Goal: Information Seeking & Learning: Learn about a topic

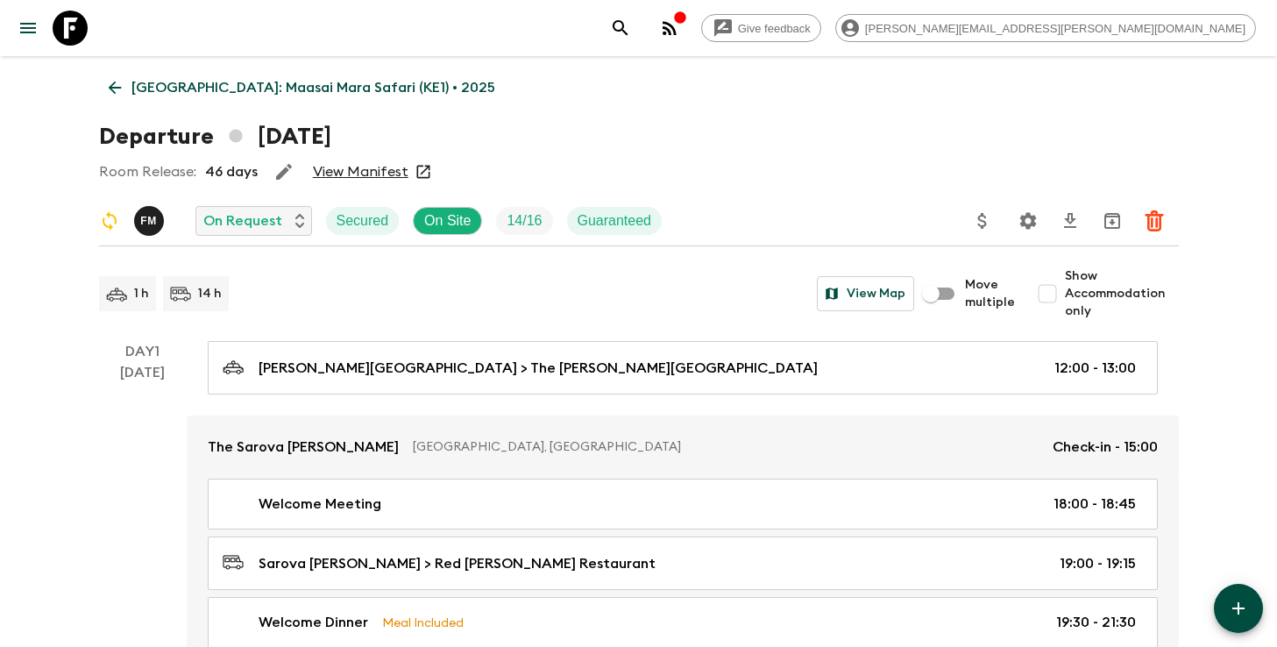
scroll to position [1137, 0]
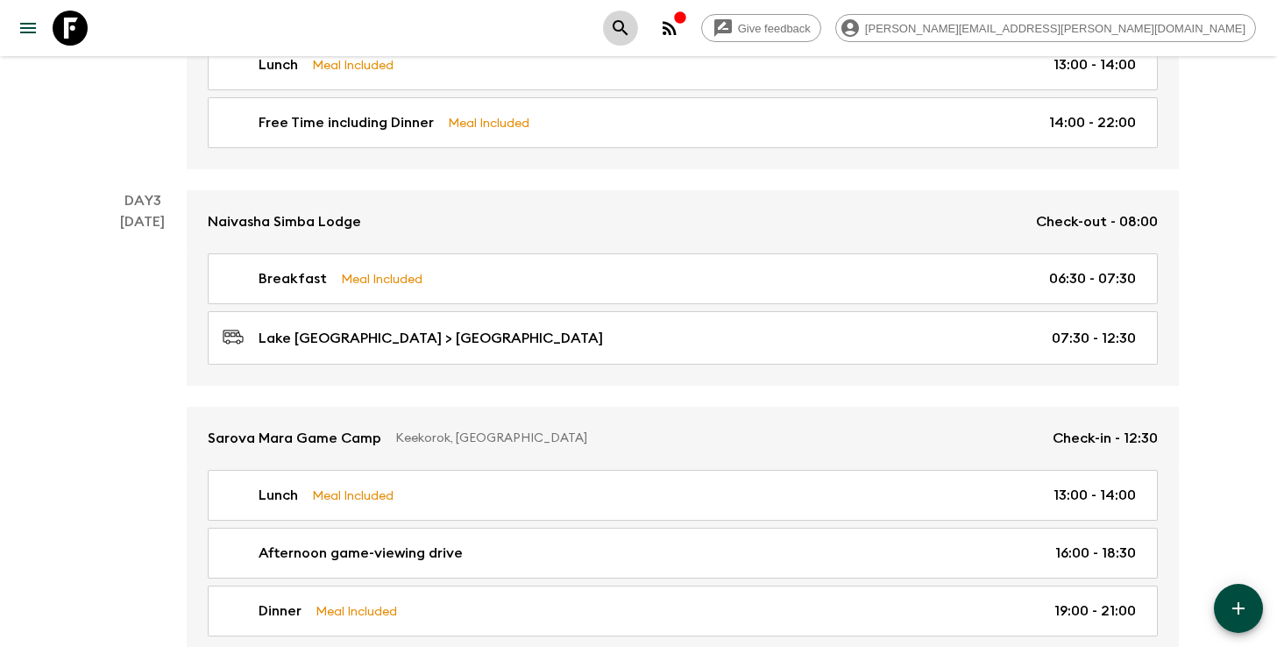
click at [631, 31] on icon "search adventures" at bounding box center [620, 28] width 21 height 21
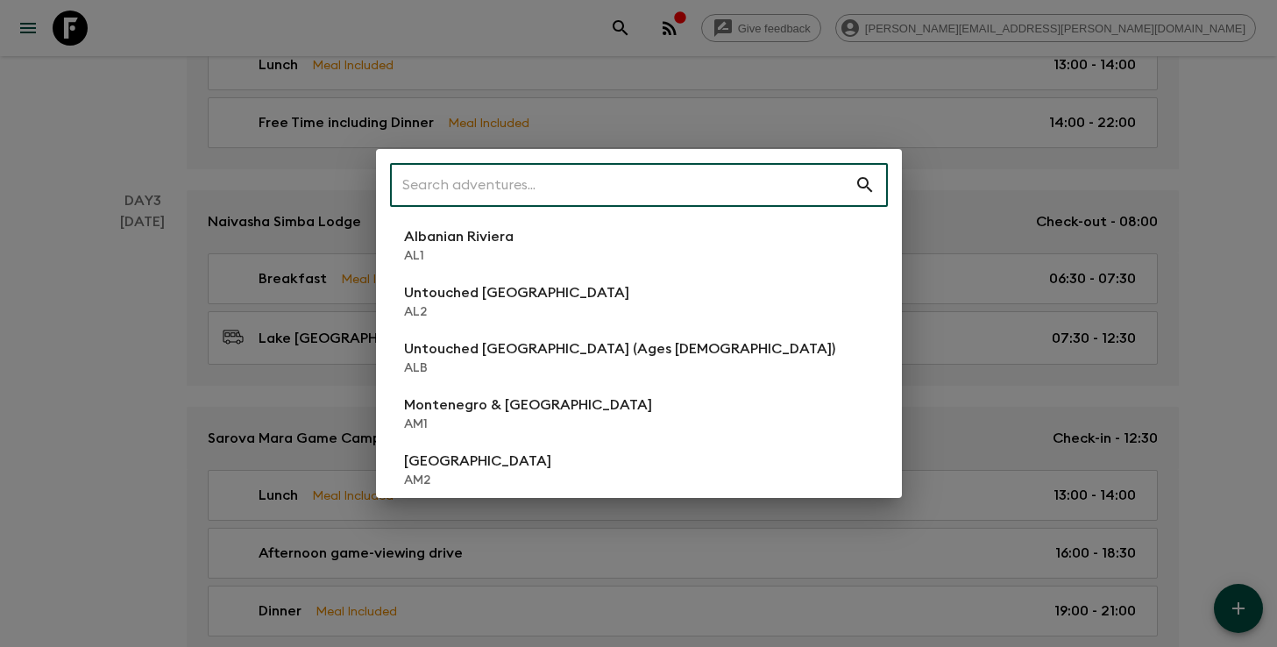
click at [747, 196] on input "text" at bounding box center [622, 184] width 465 height 49
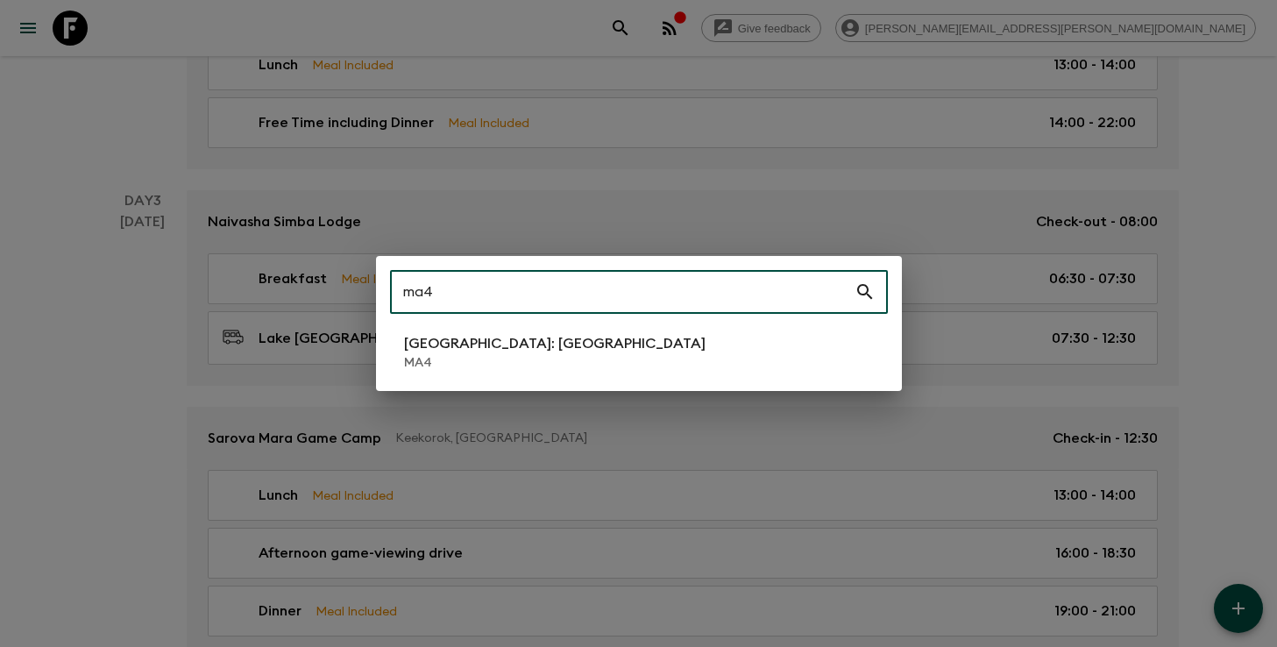
type input "ma4"
click at [672, 324] on div "ma4 ​ [GEOGRAPHIC_DATA]: [GEOGRAPHIC_DATA] MA4" at bounding box center [639, 323] width 526 height 135
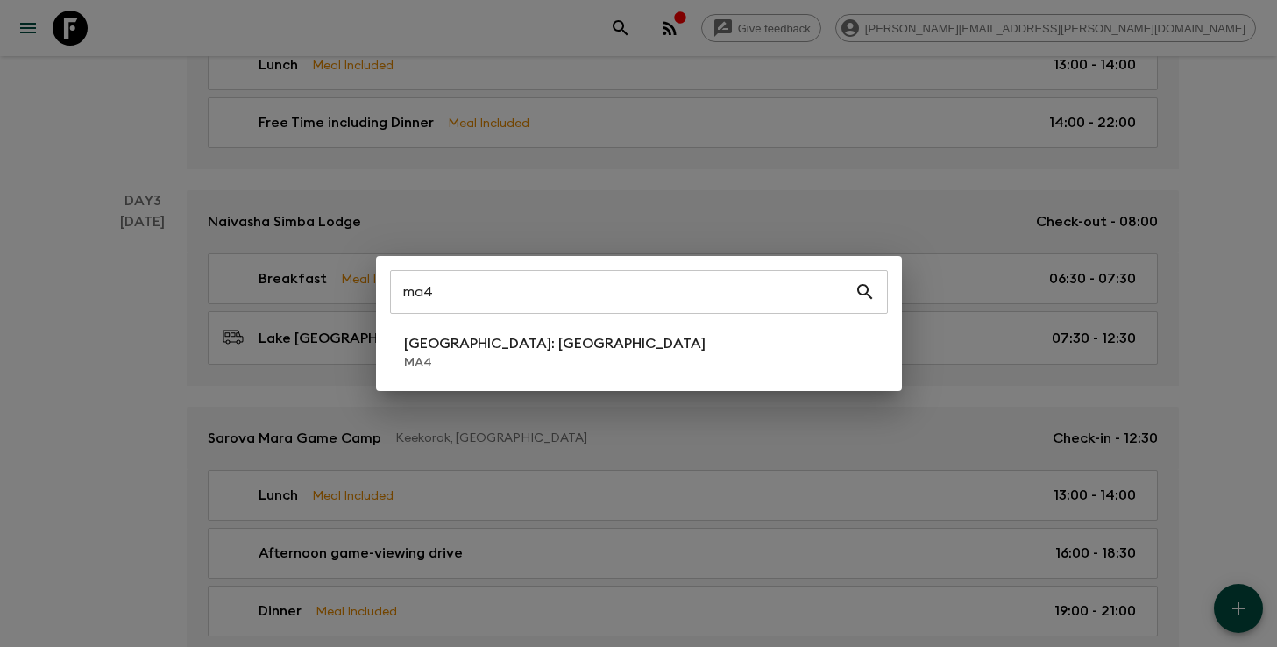
click at [669, 341] on li "[GEOGRAPHIC_DATA]: [GEOGRAPHIC_DATA] MA4" at bounding box center [639, 352] width 498 height 49
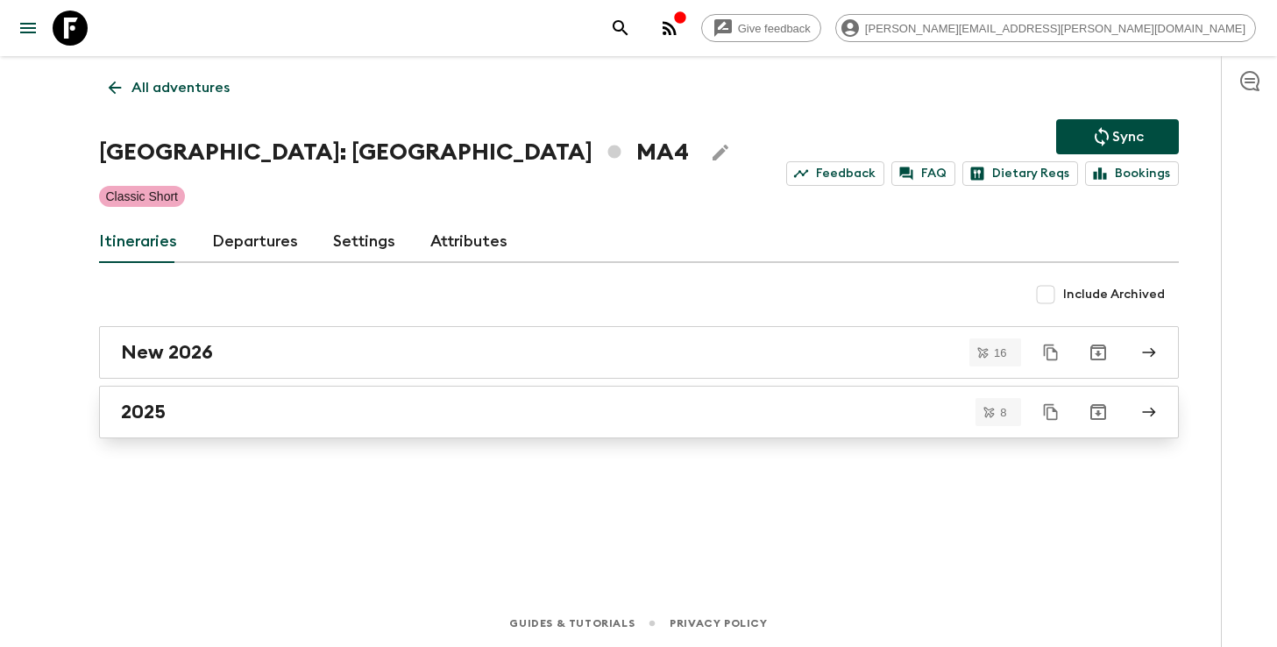
click at [465, 419] on div "2025" at bounding box center [622, 412] width 1003 height 23
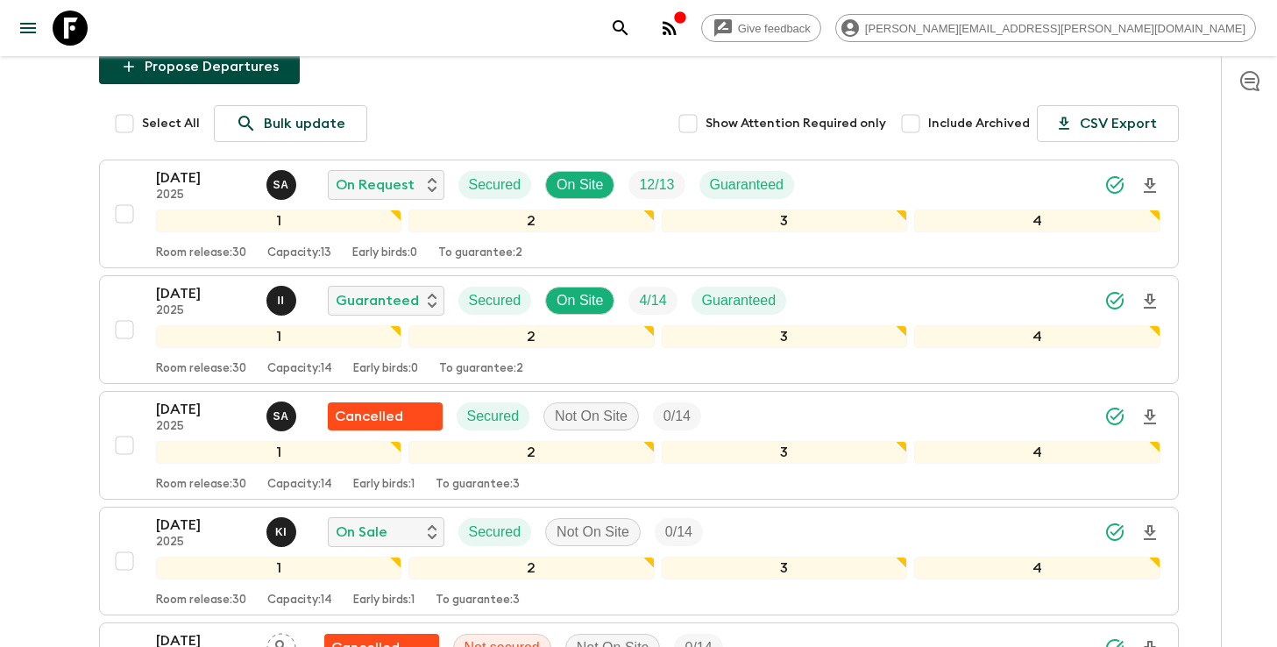
scroll to position [215, 0]
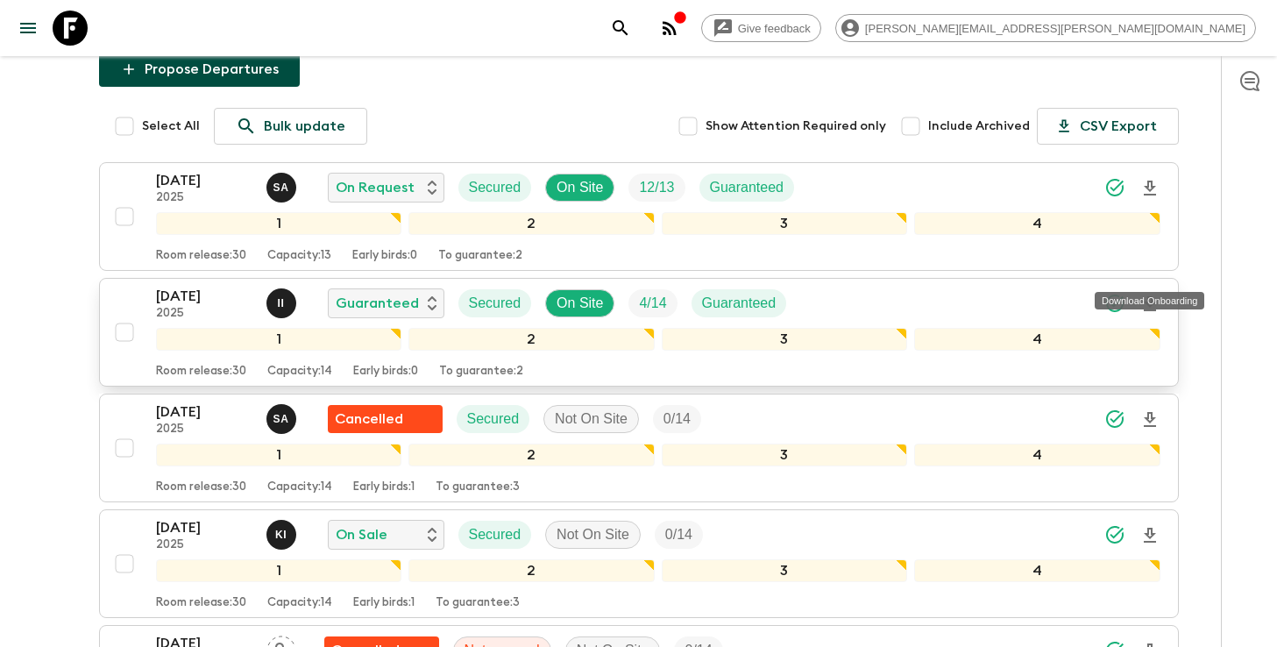
click at [1151, 296] on icon "Download Onboarding" at bounding box center [1150, 303] width 12 height 15
click at [628, 31] on icon "search adventures" at bounding box center [620, 27] width 15 height 15
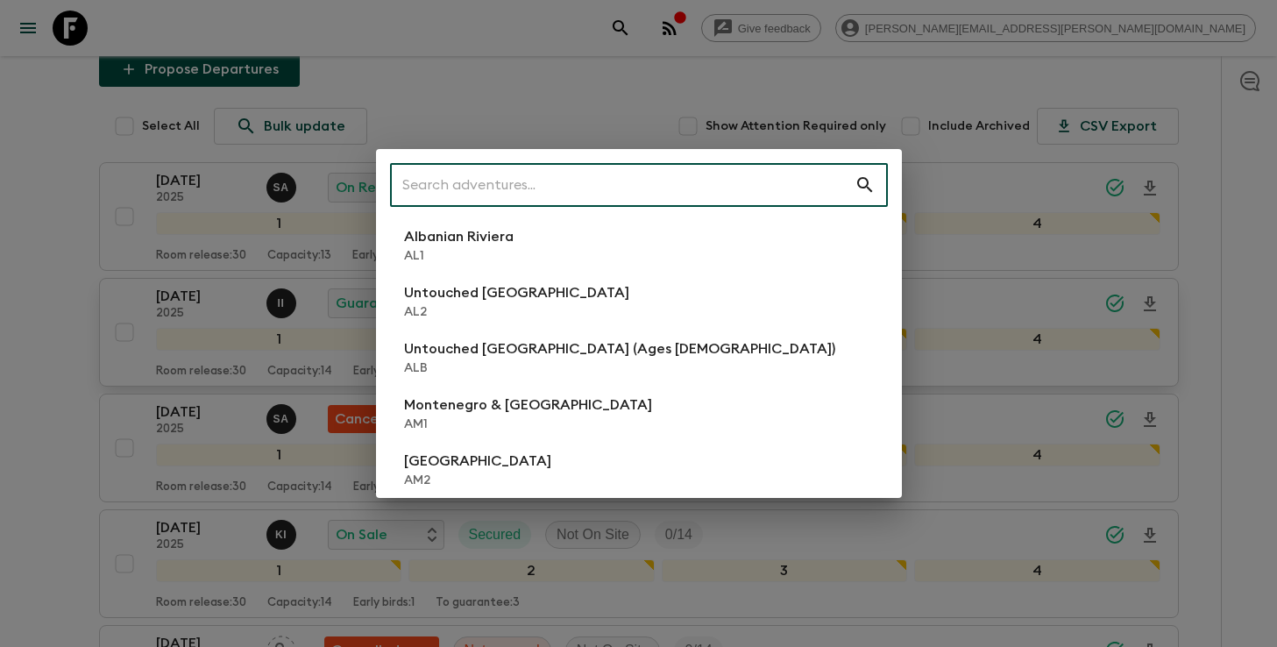
click at [684, 170] on input "text" at bounding box center [622, 184] width 465 height 49
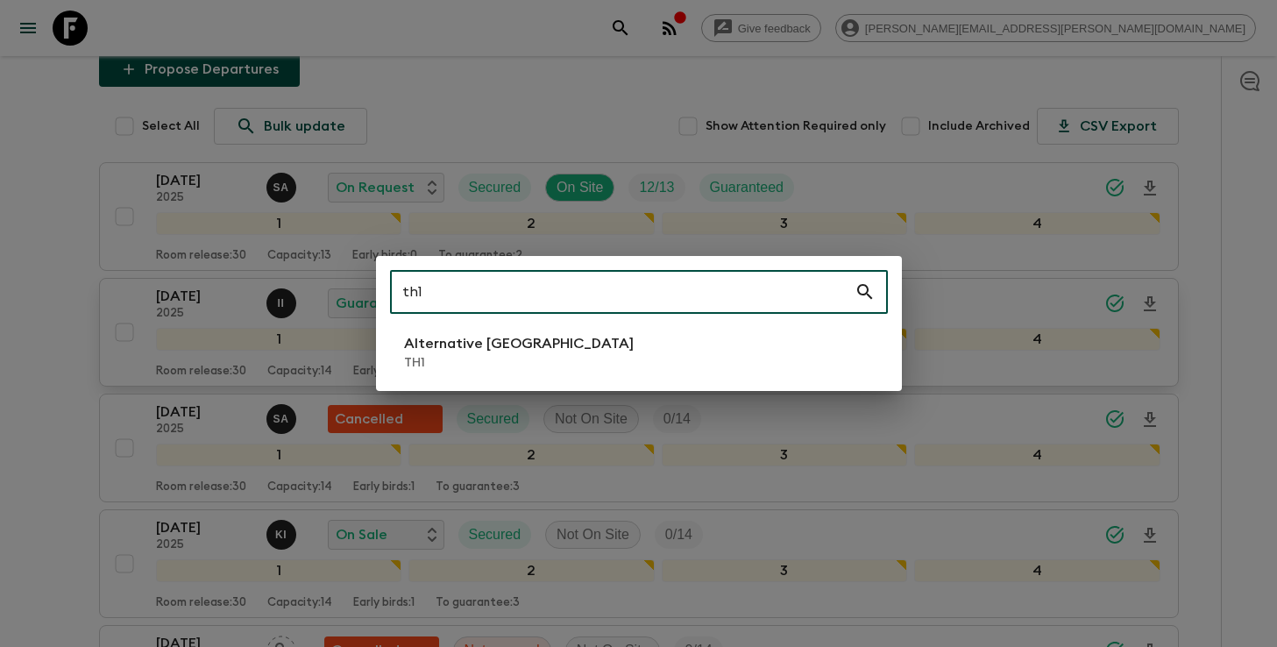
type input "th1"
click at [548, 349] on li "Alternative [GEOGRAPHIC_DATA] TH1" at bounding box center [639, 352] width 498 height 49
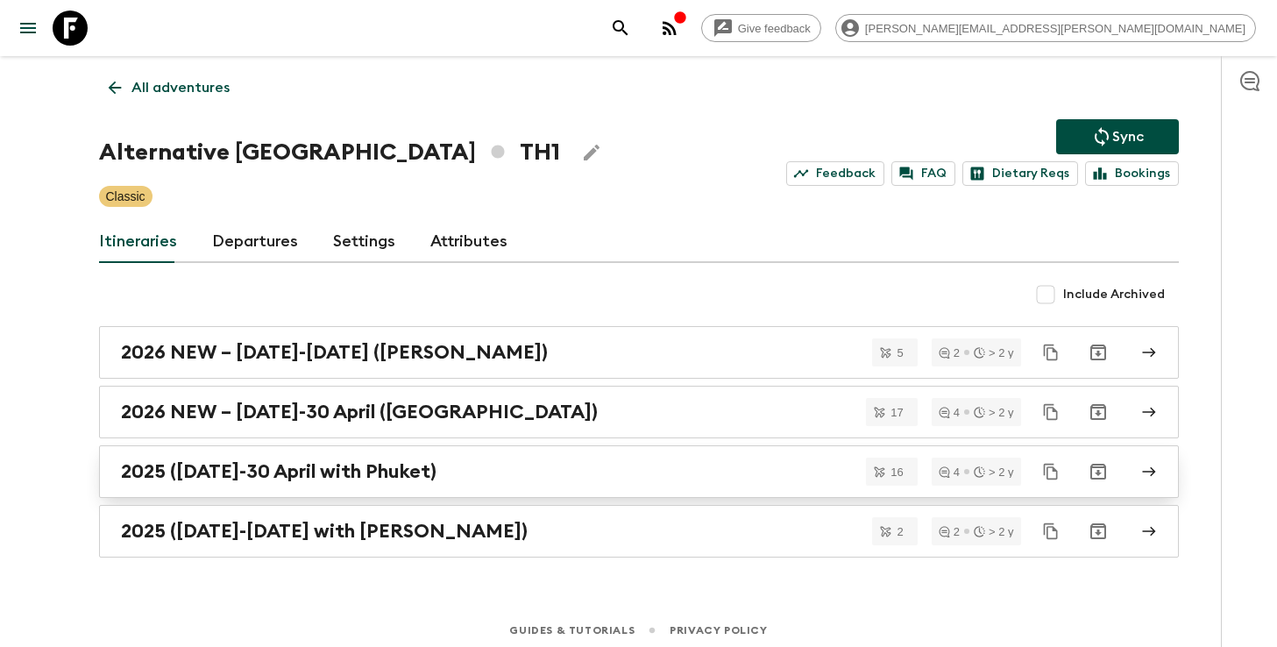
click at [532, 469] on div "2025 ([DATE]-30 April with Phuket)" at bounding box center [622, 471] width 1003 height 23
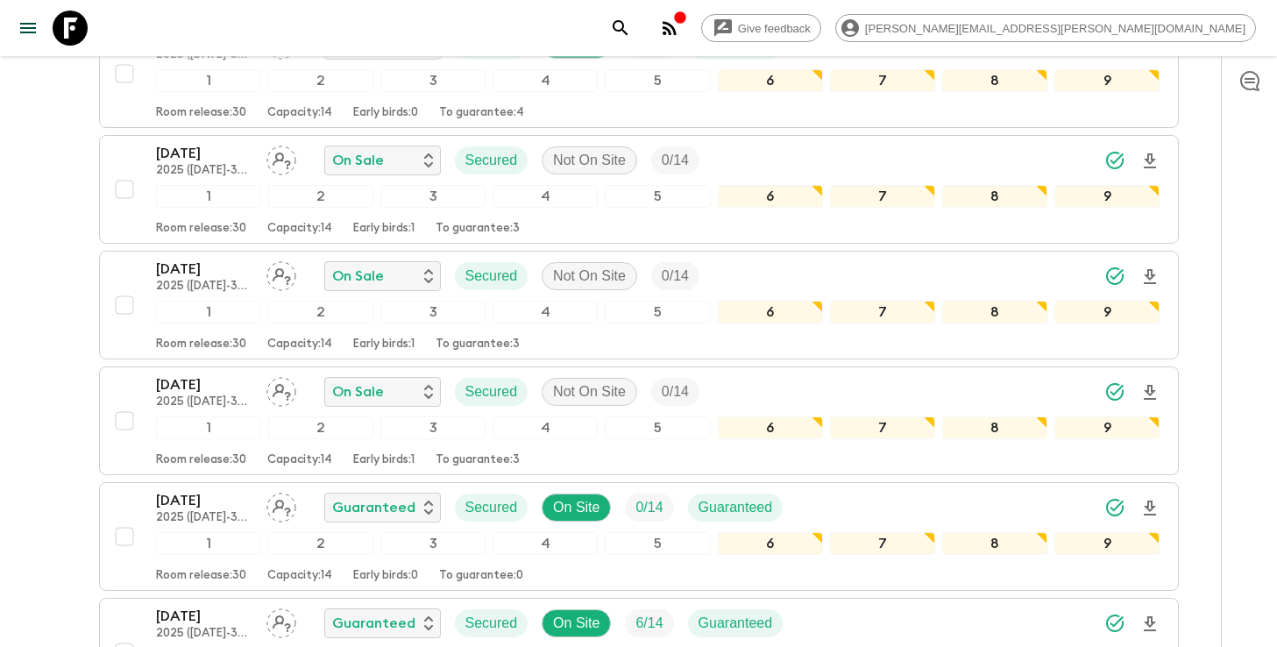
scroll to position [1191, 0]
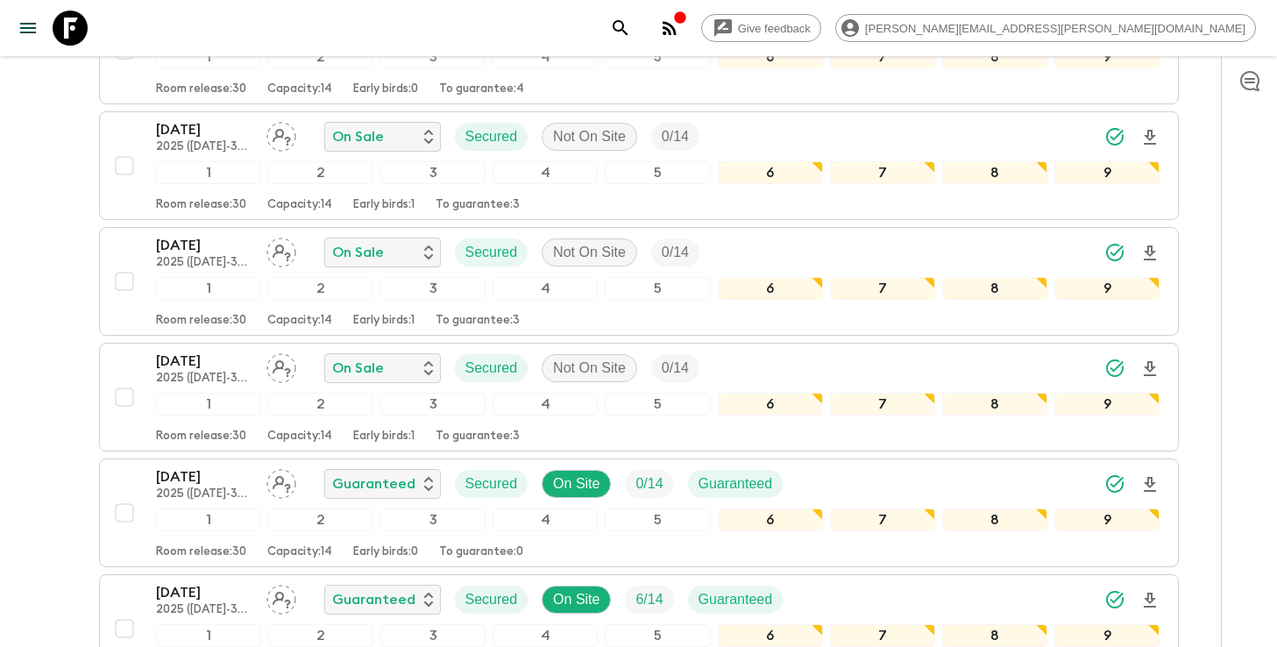
click at [631, 32] on icon "search adventures" at bounding box center [620, 28] width 21 height 21
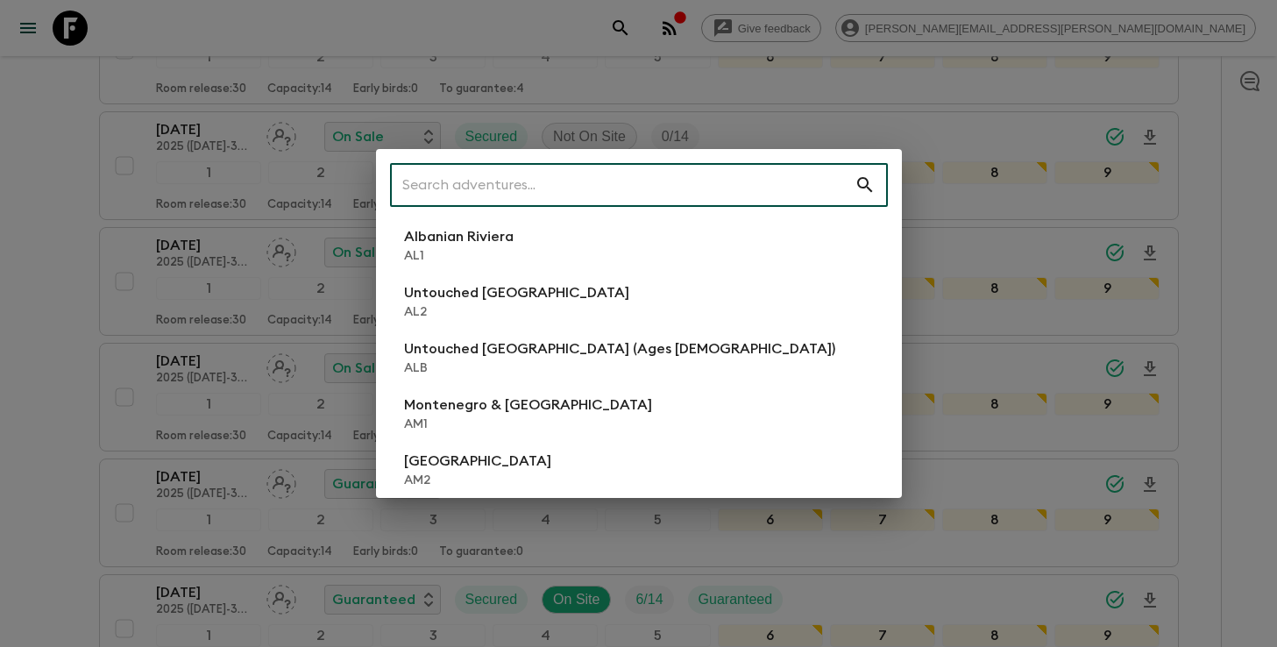
click at [746, 181] on input "text" at bounding box center [622, 184] width 465 height 49
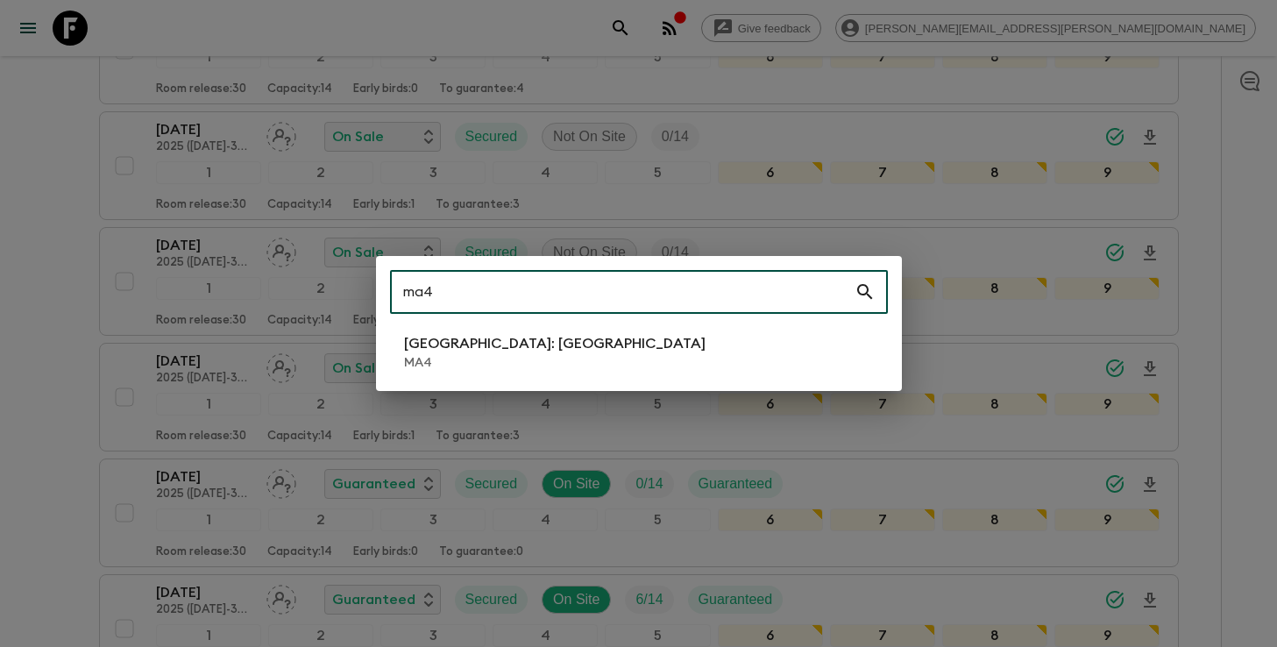
type input "ma4"
click at [601, 349] on li "[GEOGRAPHIC_DATA]: [GEOGRAPHIC_DATA] MA4" at bounding box center [639, 352] width 498 height 49
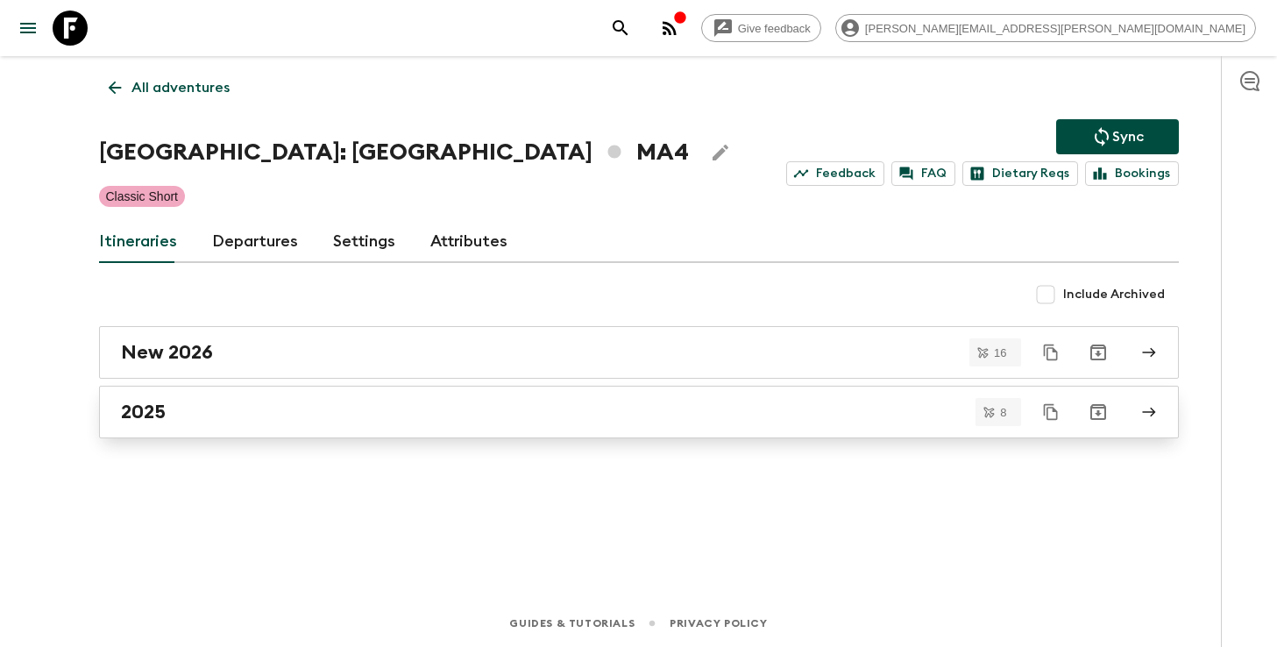
click at [611, 418] on div "2025" at bounding box center [622, 412] width 1003 height 23
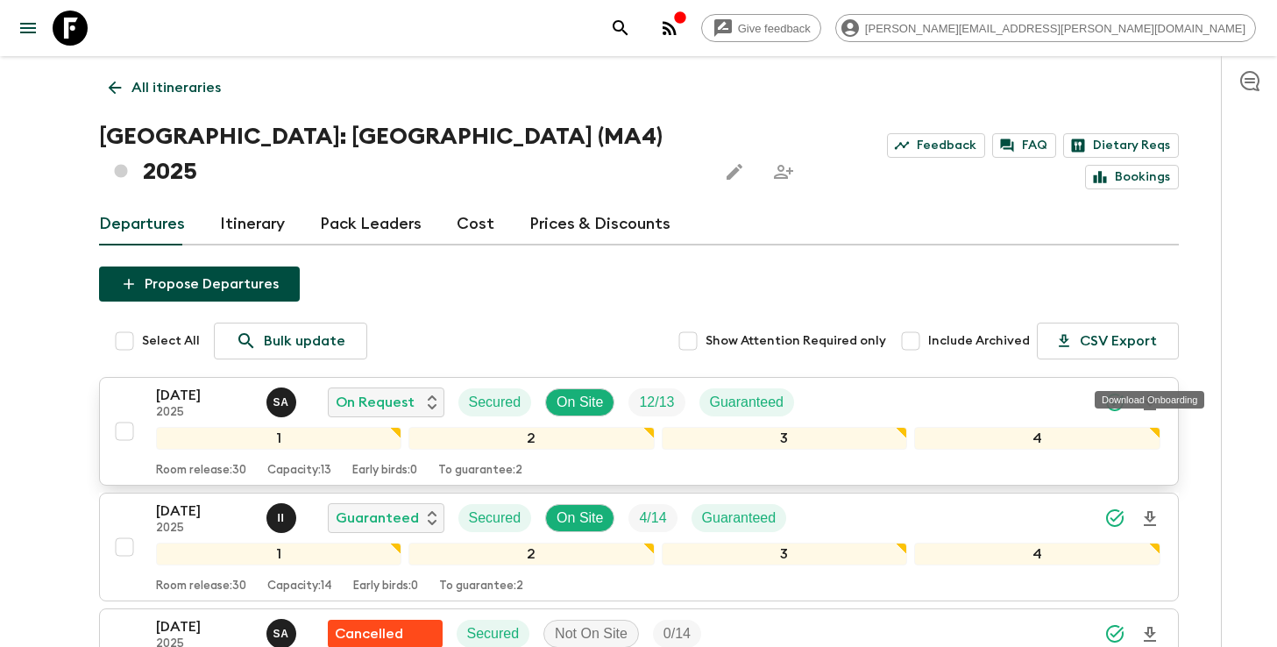
click at [1152, 395] on icon "Download Onboarding" at bounding box center [1150, 402] width 12 height 15
click at [631, 30] on icon "search adventures" at bounding box center [620, 28] width 21 height 21
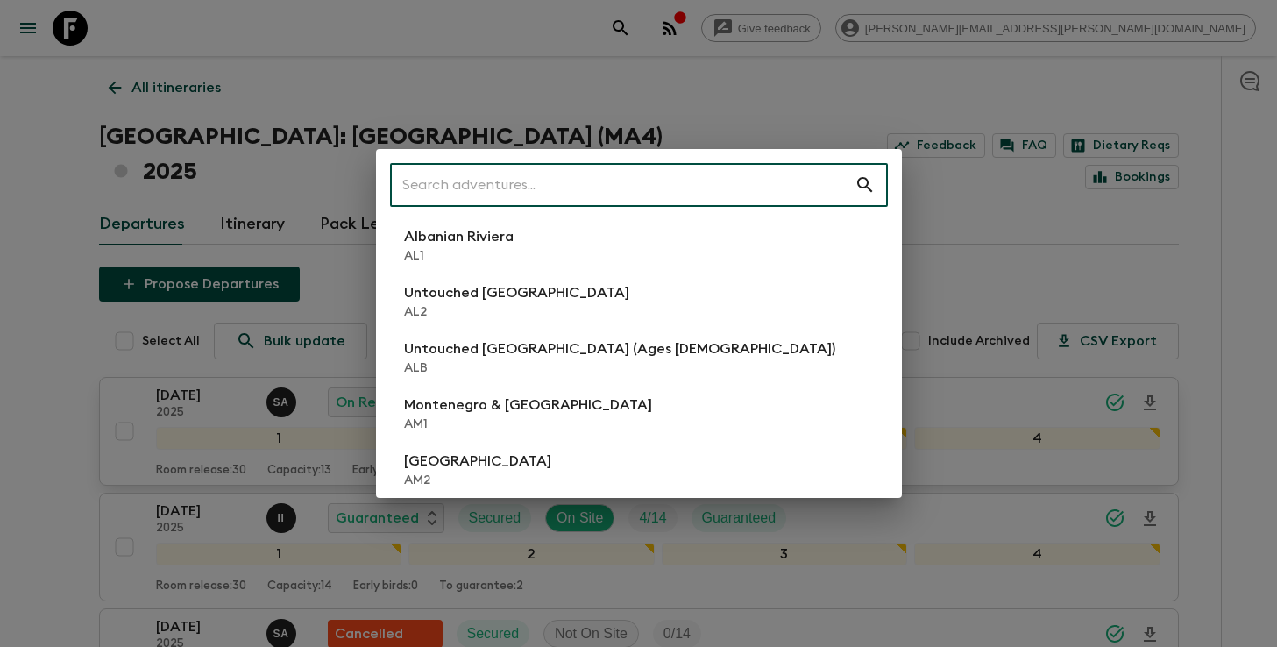
click at [788, 162] on input "text" at bounding box center [622, 184] width 465 height 49
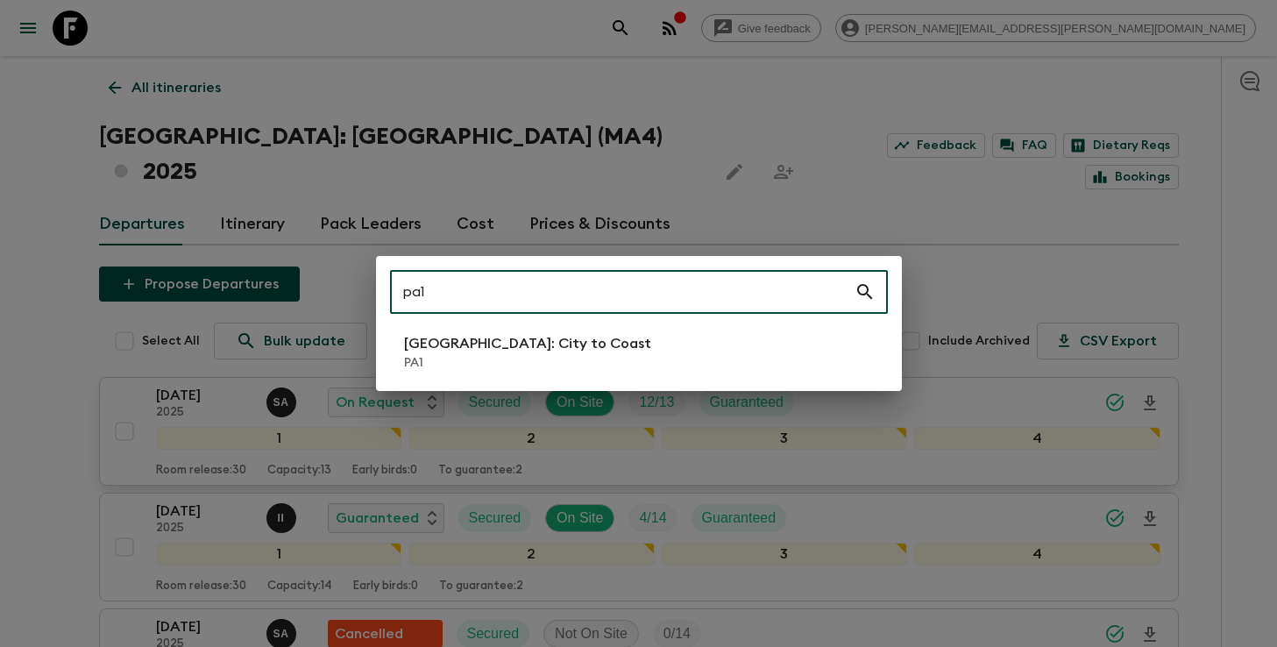
type input "pa1"
click at [613, 361] on li "[GEOGRAPHIC_DATA]: City to [GEOGRAPHIC_DATA]" at bounding box center [639, 352] width 498 height 49
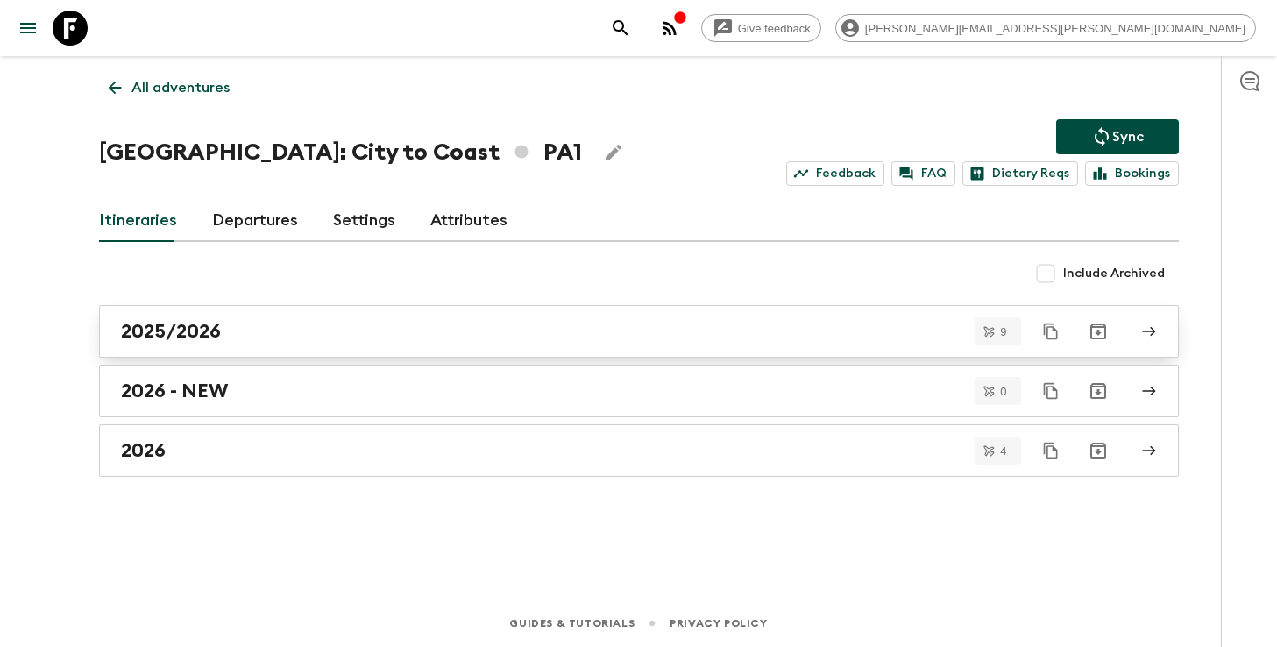
click at [608, 324] on div "2025/2026" at bounding box center [622, 331] width 1003 height 23
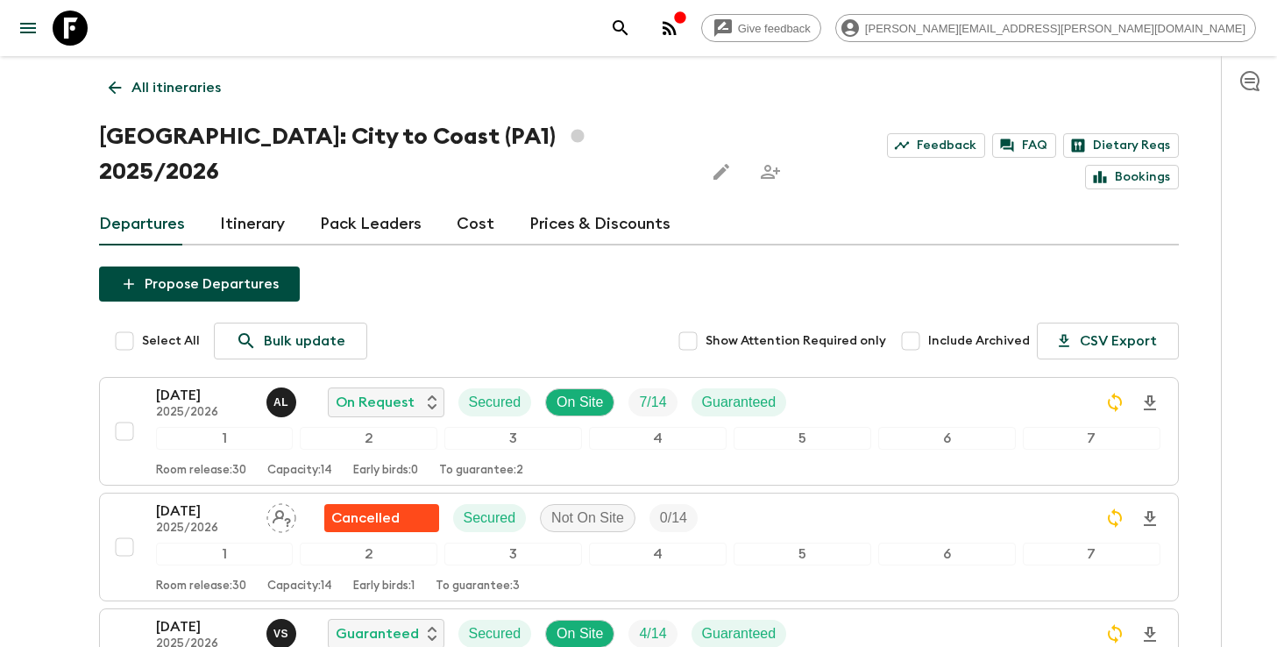
scroll to position [27, 0]
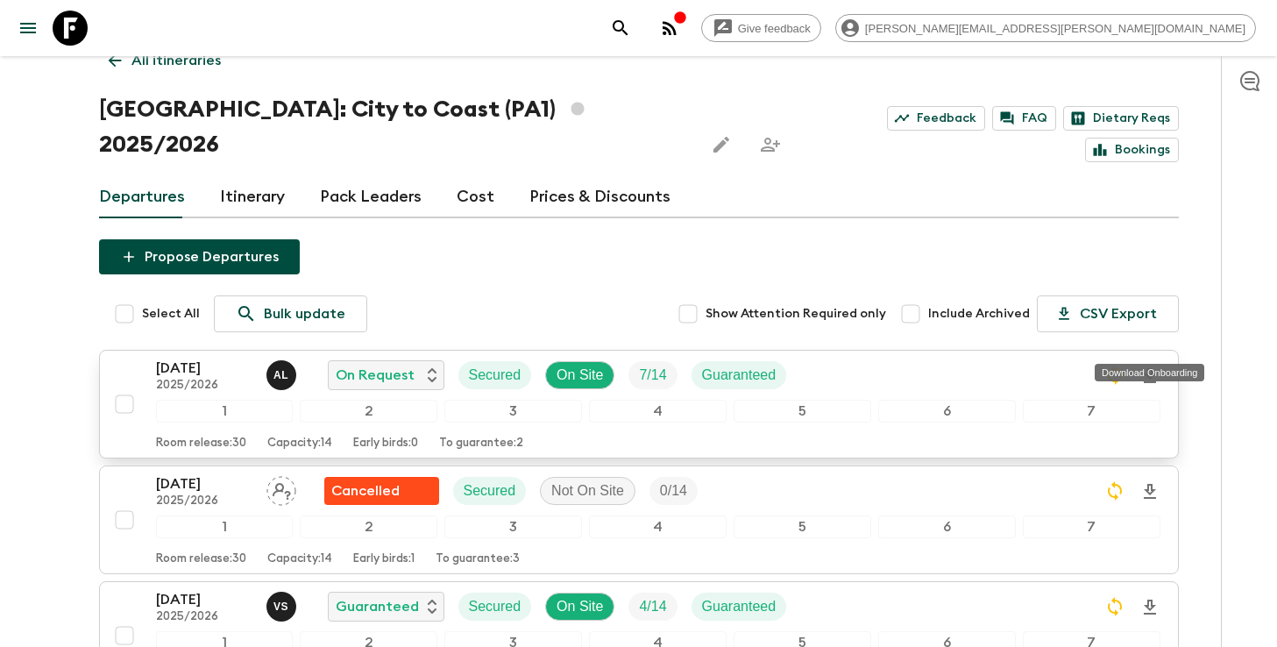
click at [1149, 366] on icon "Download Onboarding" at bounding box center [1150, 376] width 21 height 21
click at [631, 24] on icon "search adventures" at bounding box center [620, 28] width 21 height 21
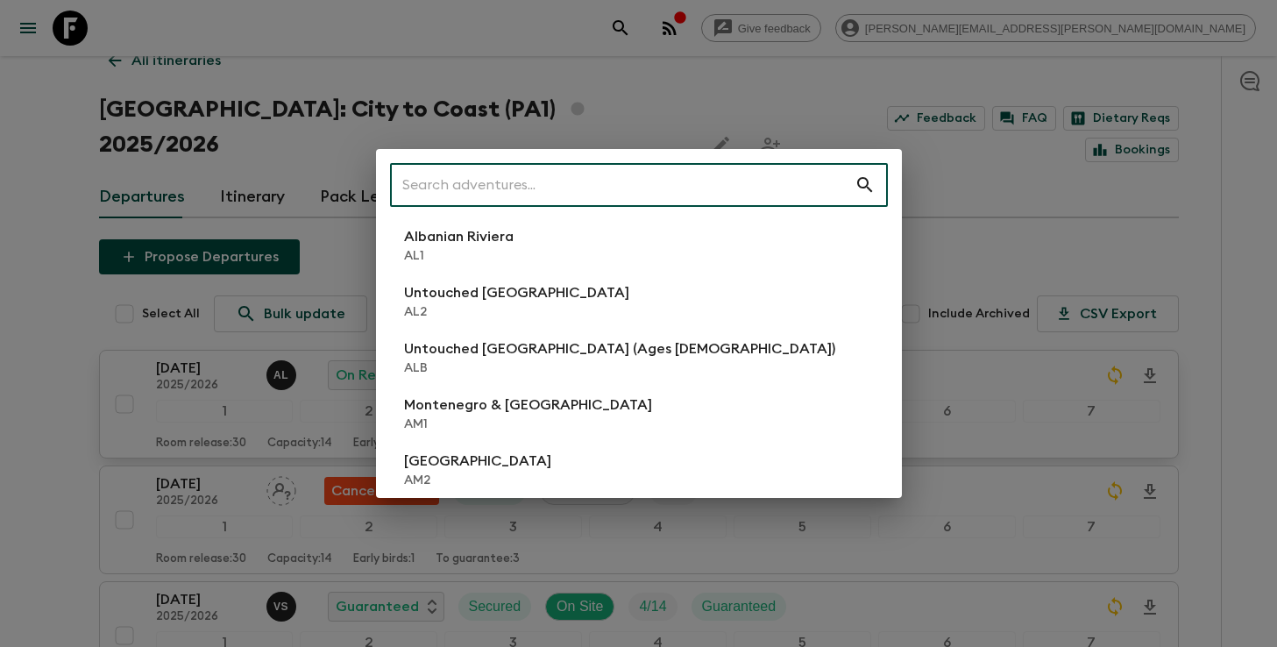
click at [700, 168] on input "text" at bounding box center [622, 184] width 465 height 49
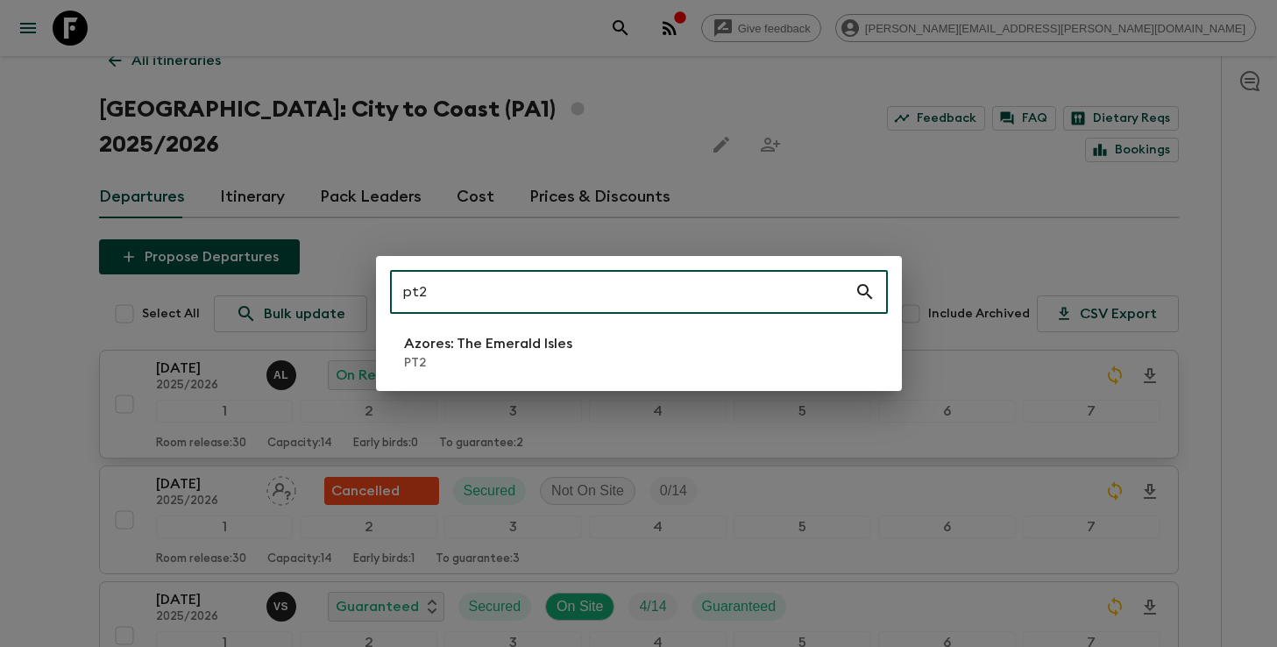
type input "pt2"
click at [515, 355] on p "PT2" at bounding box center [488, 363] width 168 height 18
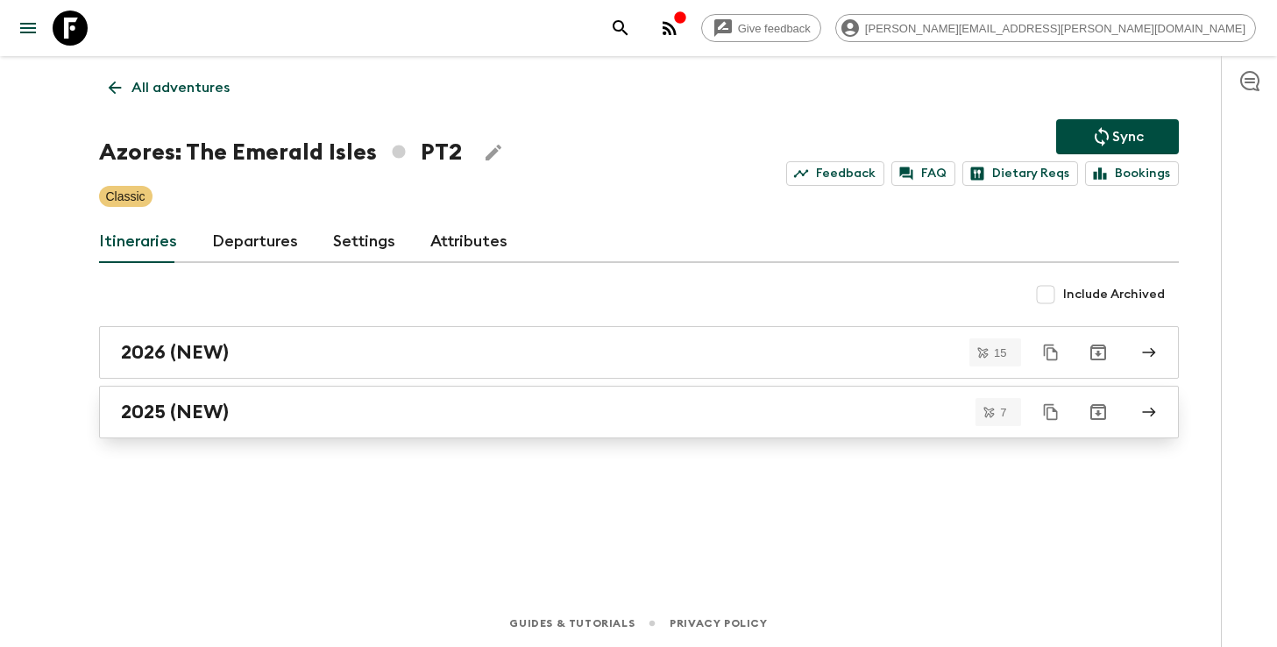
click at [556, 396] on link "2025 (NEW)" at bounding box center [639, 412] width 1080 height 53
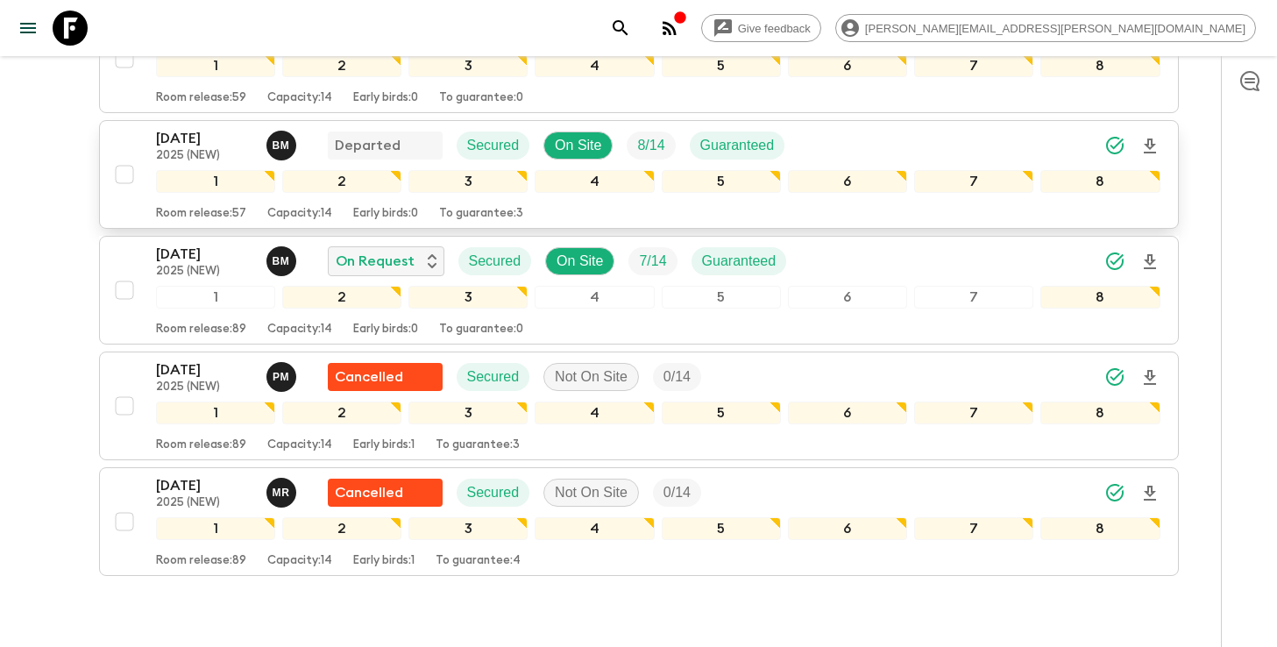
scroll to position [577, 0]
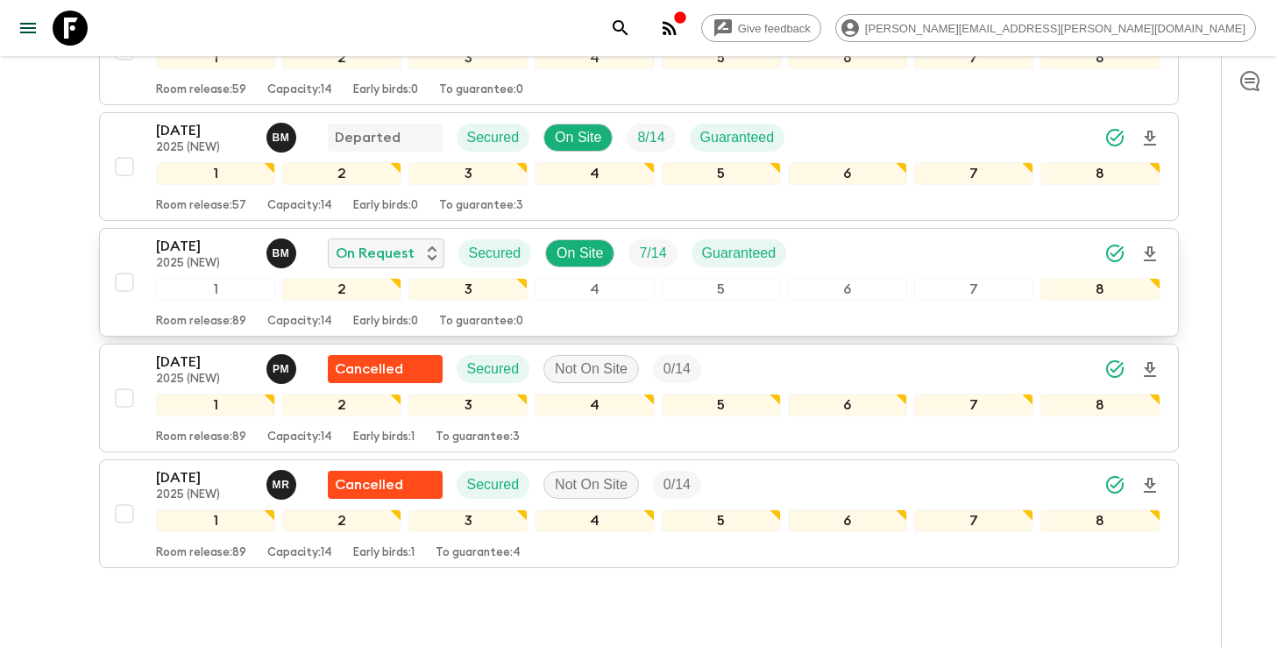
click at [1152, 254] on icon "Download Onboarding" at bounding box center [1150, 253] width 12 height 15
